Goal: Information Seeking & Learning: Check status

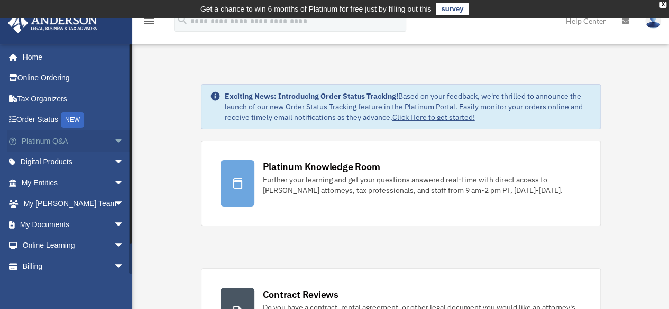
click at [48, 143] on link "Platinum Q&A arrow_drop_down" at bounding box center [73, 141] width 133 height 21
click at [55, 142] on link "Platinum Q&A arrow_drop_down" at bounding box center [73, 141] width 133 height 21
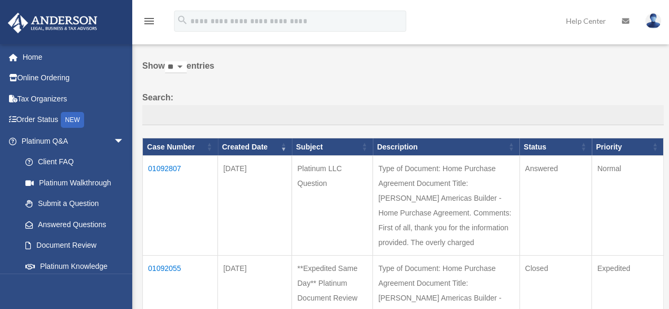
scroll to position [106, 0]
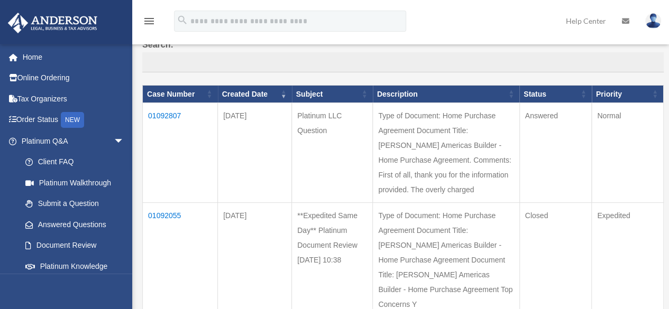
click at [157, 118] on td "01092807" at bounding box center [180, 153] width 75 height 100
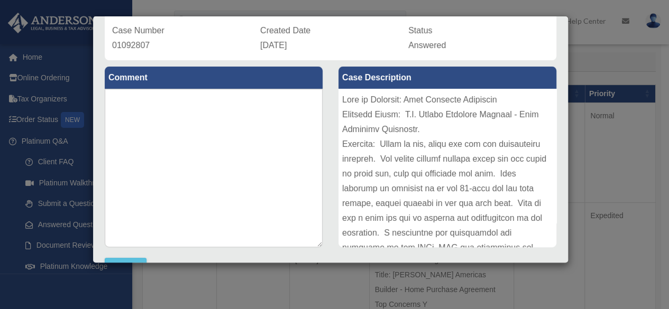
scroll to position [0, 0]
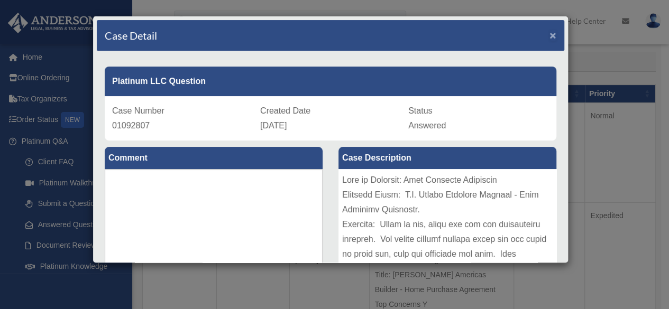
click at [549, 35] on span "×" at bounding box center [552, 35] width 7 height 12
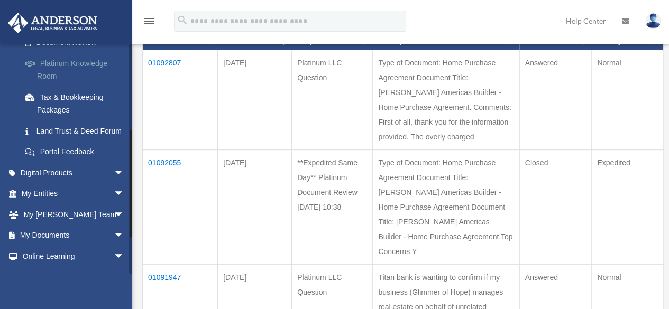
scroll to position [211, 0]
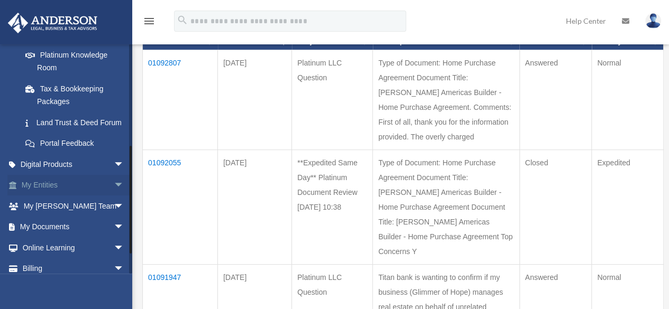
click at [54, 196] on link "My Entities arrow_drop_down" at bounding box center [73, 185] width 133 height 21
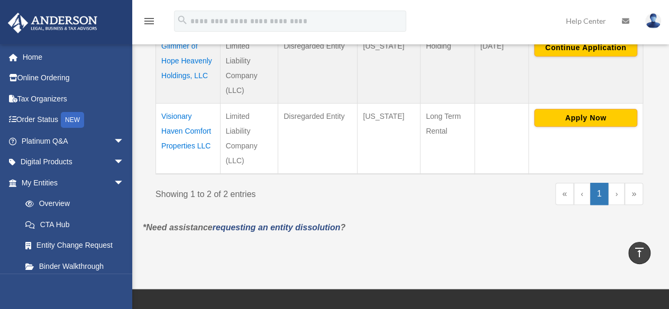
scroll to position [317, 0]
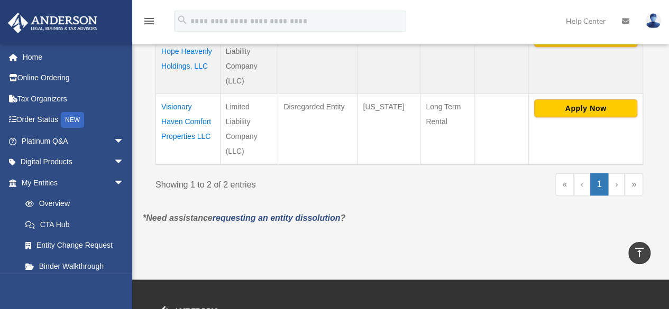
click at [182, 107] on td "Visionary Haven Comfort Properties LLC" at bounding box center [188, 129] width 64 height 71
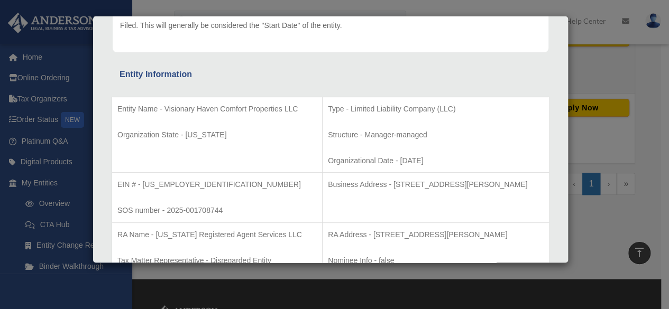
scroll to position [0, 0]
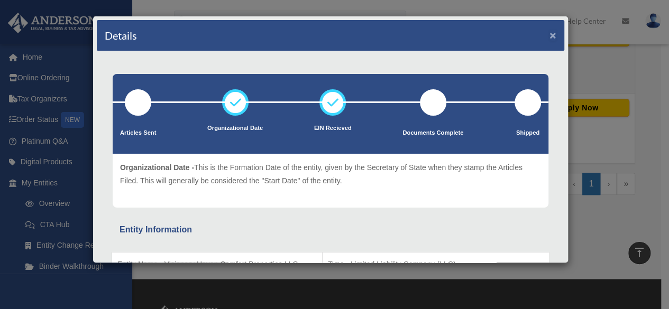
click at [549, 34] on button "×" at bounding box center [552, 35] width 7 height 11
